Goal: Task Accomplishment & Management: Manage account settings

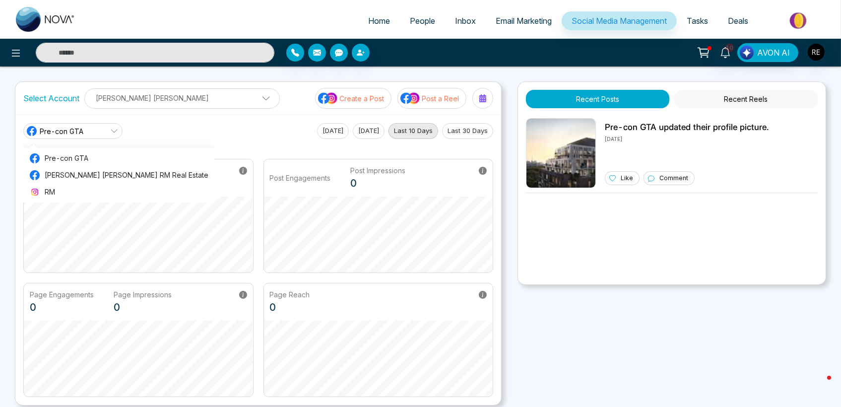
click at [120, 104] on p "[PERSON_NAME] [PERSON_NAME]" at bounding box center [182, 98] width 183 height 16
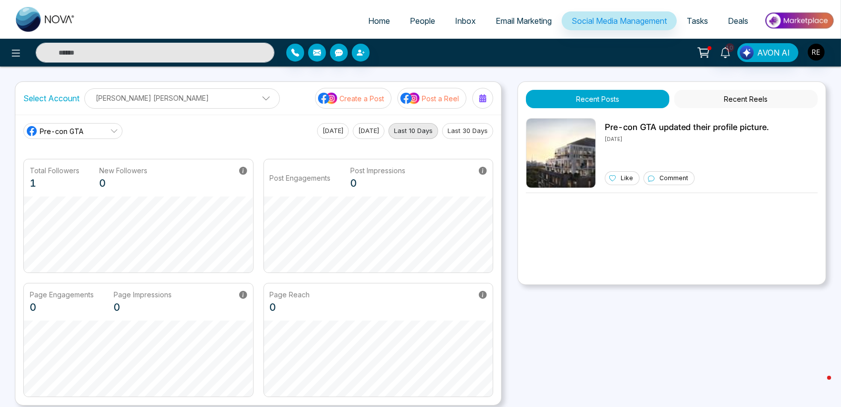
click at [53, 130] on span "Pre-con GTA" at bounding box center [62, 131] width 44 height 10
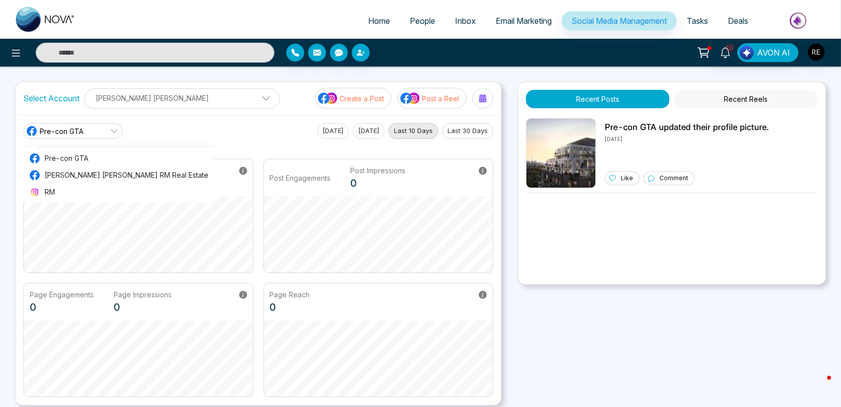
click at [171, 99] on p "[PERSON_NAME] [PERSON_NAME]" at bounding box center [182, 98] width 183 height 16
click at [82, 127] on span "Pre-con GTA" at bounding box center [62, 131] width 44 height 10
click at [251, 119] on div "Pre-con GTA Pre-con GTA [PERSON_NAME] [PERSON_NAME] RM Real Estate RM [DATE] [D…" at bounding box center [258, 260] width 486 height 290
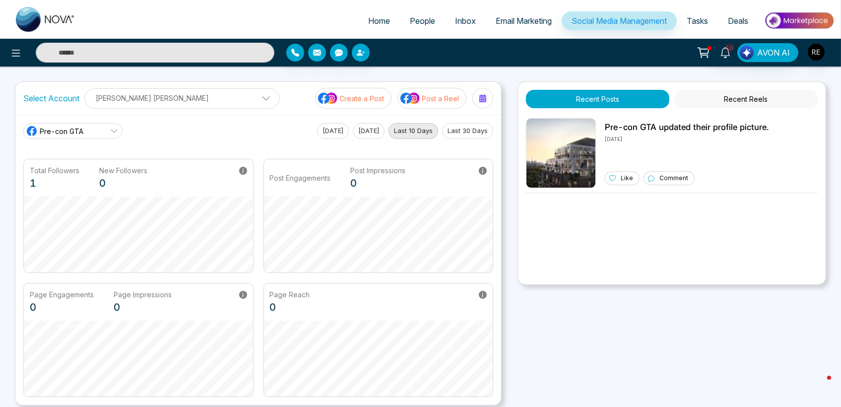
click at [157, 97] on p "[PERSON_NAME] [PERSON_NAME]" at bounding box center [182, 98] width 183 height 16
click at [74, 124] on link "Pre-con GTA" at bounding box center [72, 131] width 99 height 16
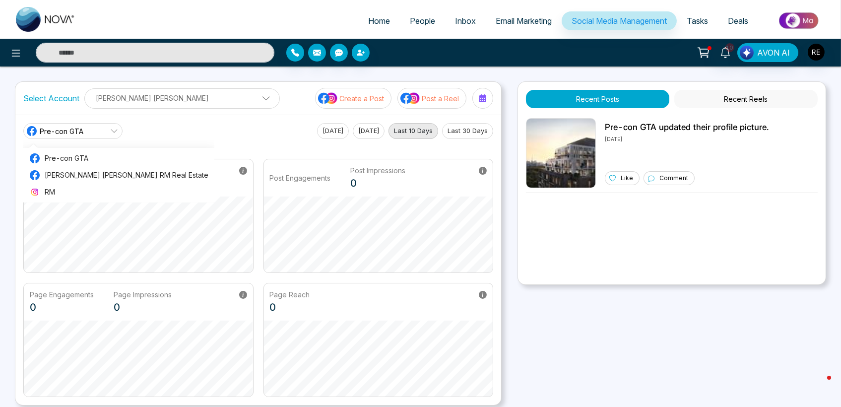
click at [176, 99] on p "Rick Manisha" at bounding box center [182, 98] width 183 height 16
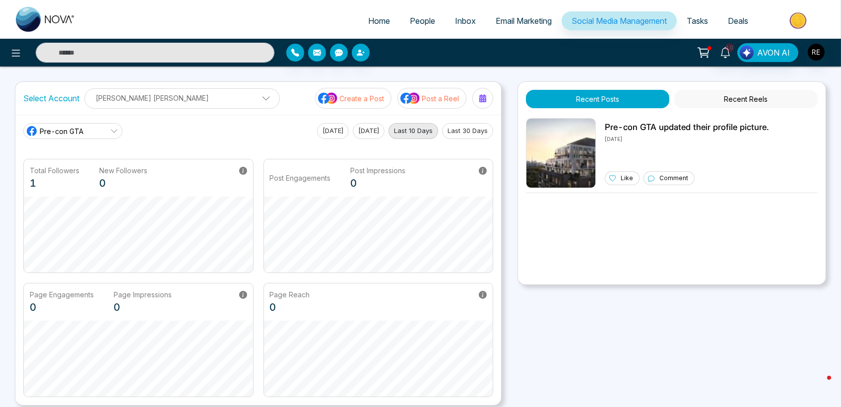
click at [171, 100] on p "Rick Manisha" at bounding box center [182, 98] width 183 height 16
click at [210, 125] on icon "button" at bounding box center [214, 129] width 8 height 8
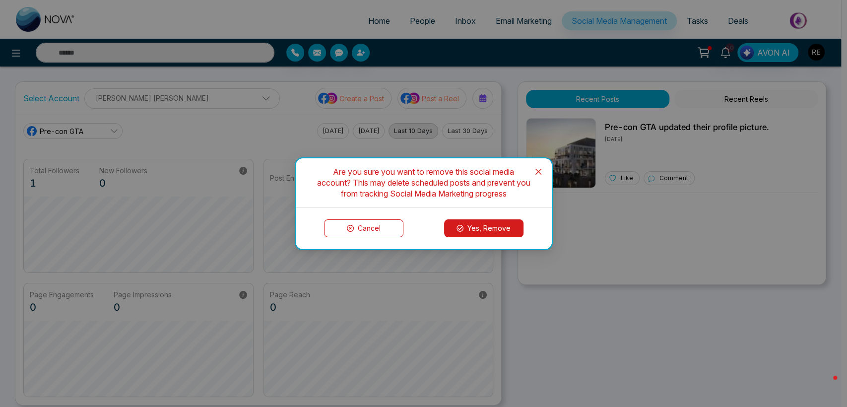
click at [485, 221] on button "Yes, Remove" at bounding box center [483, 228] width 79 height 18
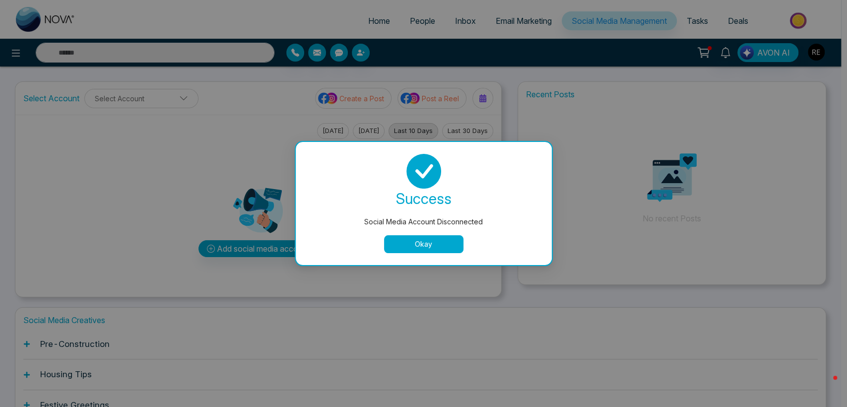
click at [397, 243] on button "Okay" at bounding box center [423, 244] width 79 height 18
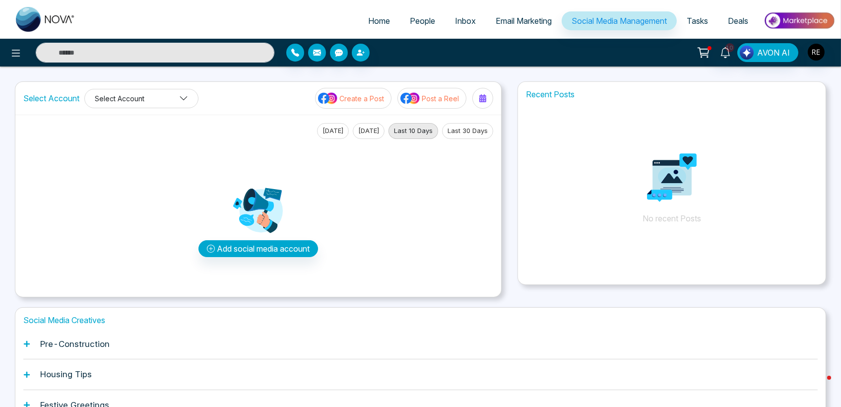
click at [161, 93] on button "Select Account" at bounding box center [141, 98] width 114 height 19
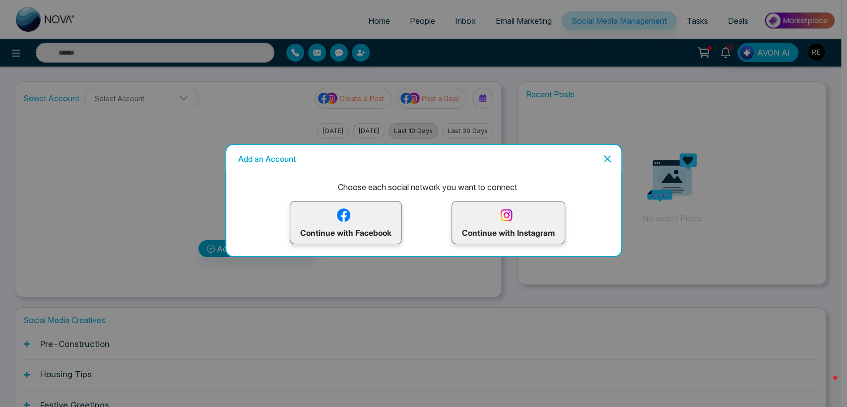
click at [359, 215] on p "Continue with Facebook" at bounding box center [345, 222] width 91 height 32
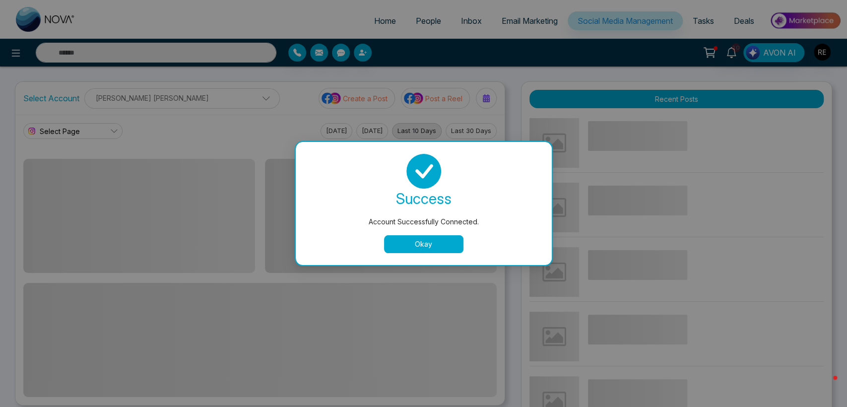
click at [414, 242] on button "Okay" at bounding box center [423, 244] width 79 height 18
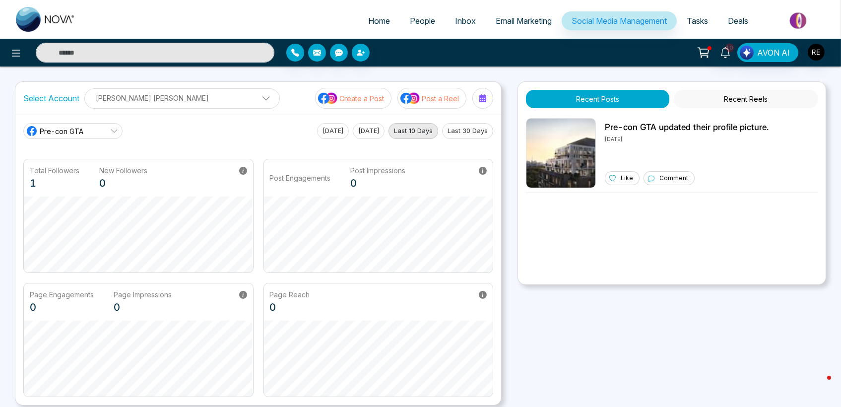
click at [99, 128] on link "Pre-con GTA" at bounding box center [72, 131] width 99 height 16
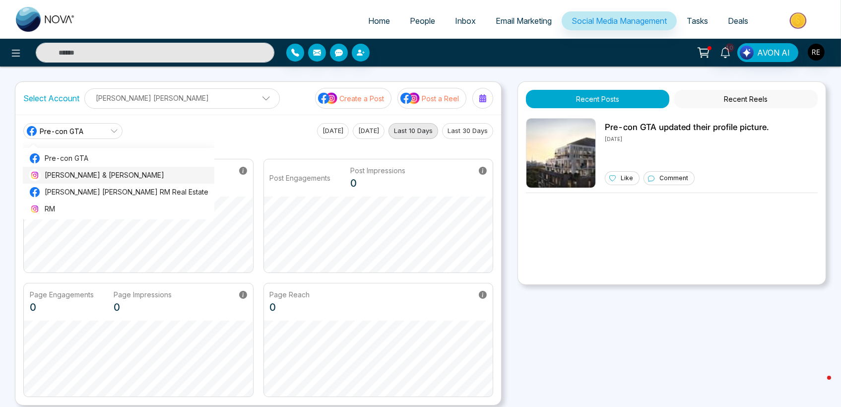
click at [72, 177] on span "Rick & Manisha" at bounding box center [127, 175] width 164 height 11
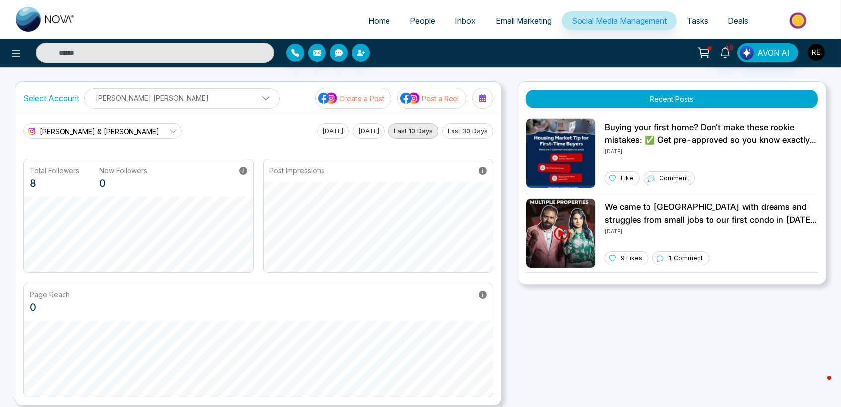
click at [815, 53] on img "button" at bounding box center [816, 52] width 17 height 17
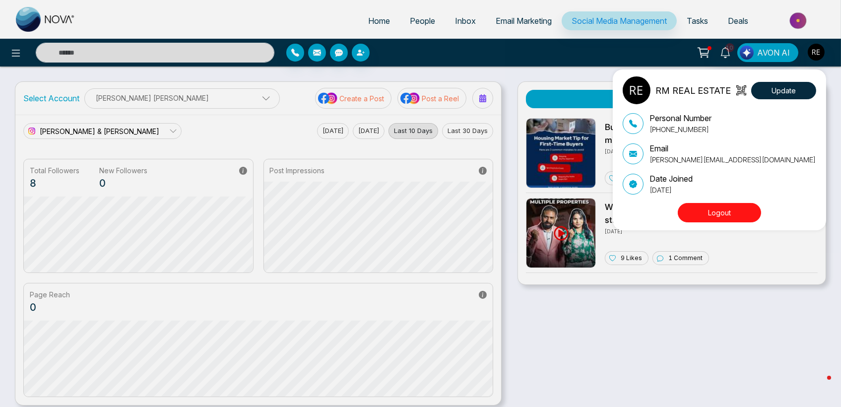
click at [713, 210] on button "Logout" at bounding box center [719, 212] width 83 height 19
